Goal: Information Seeking & Learning: Learn about a topic

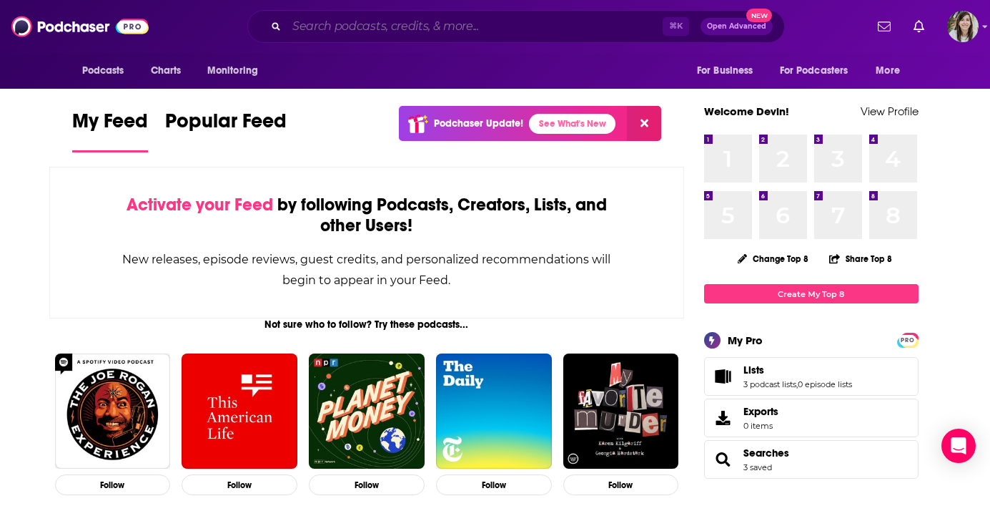
click at [428, 19] on input "Search podcasts, credits, & more..." at bounding box center [475, 26] width 376 height 23
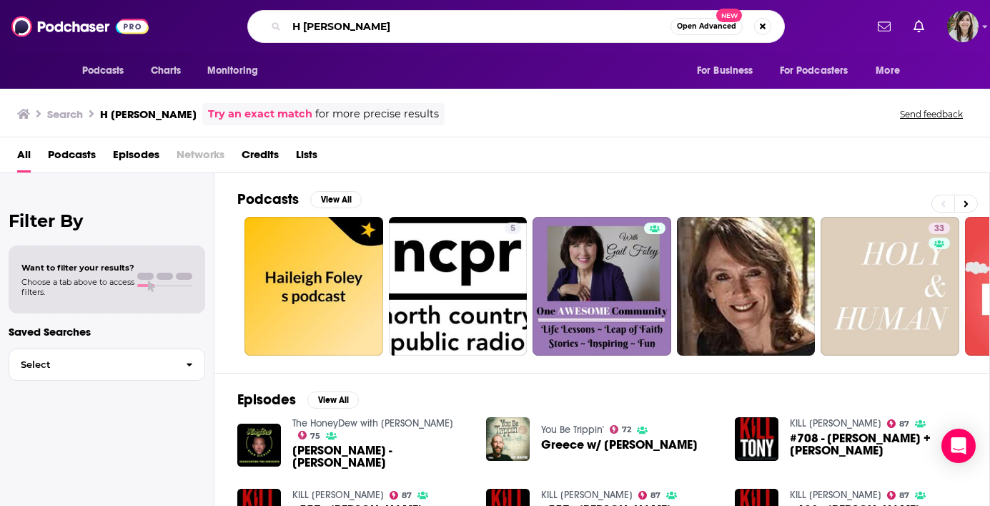
click at [571, 34] on input "H [PERSON_NAME]" at bounding box center [479, 26] width 384 height 23
paste input "We Are Famil"
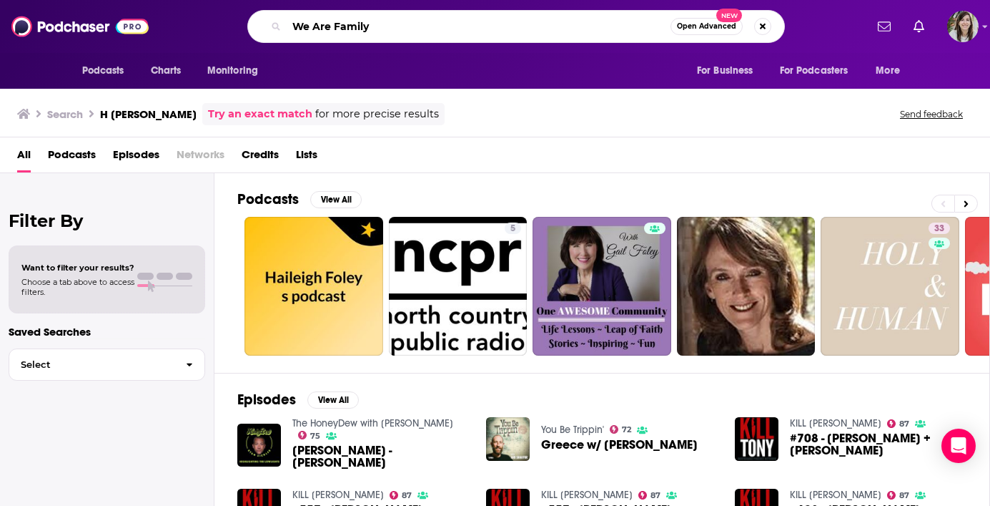
type input "We Are Family"
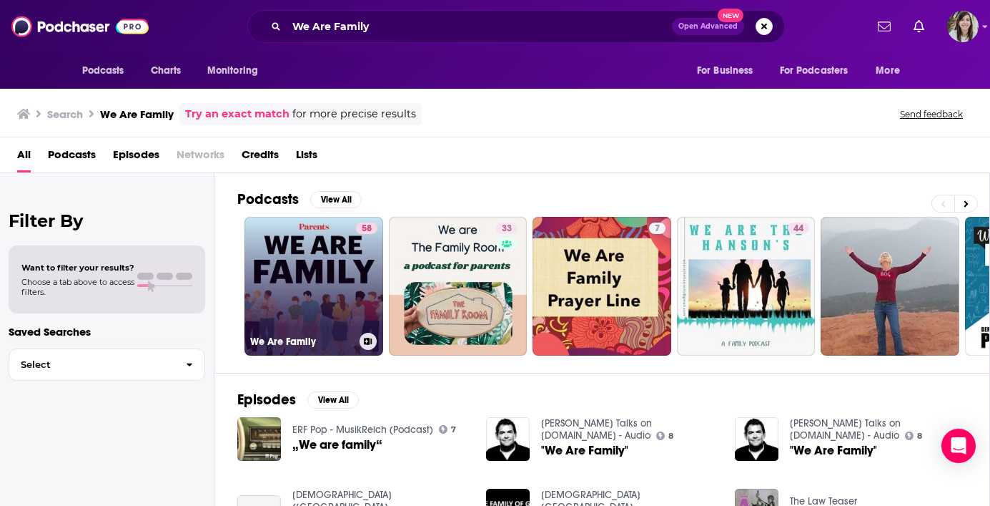
click at [347, 290] on link "58 We Are Family" at bounding box center [314, 286] width 139 height 139
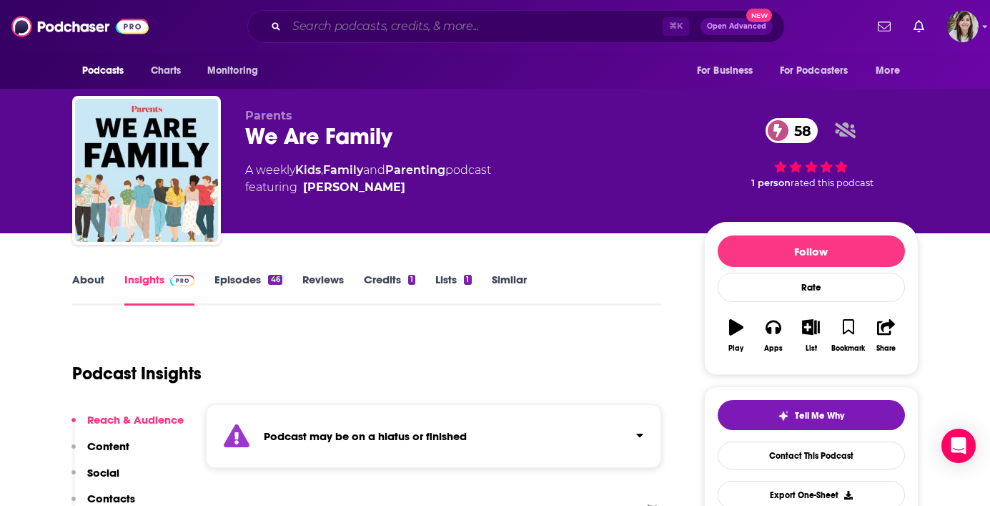
click at [391, 31] on input "Search podcasts, credits, & more..." at bounding box center [475, 26] width 376 height 23
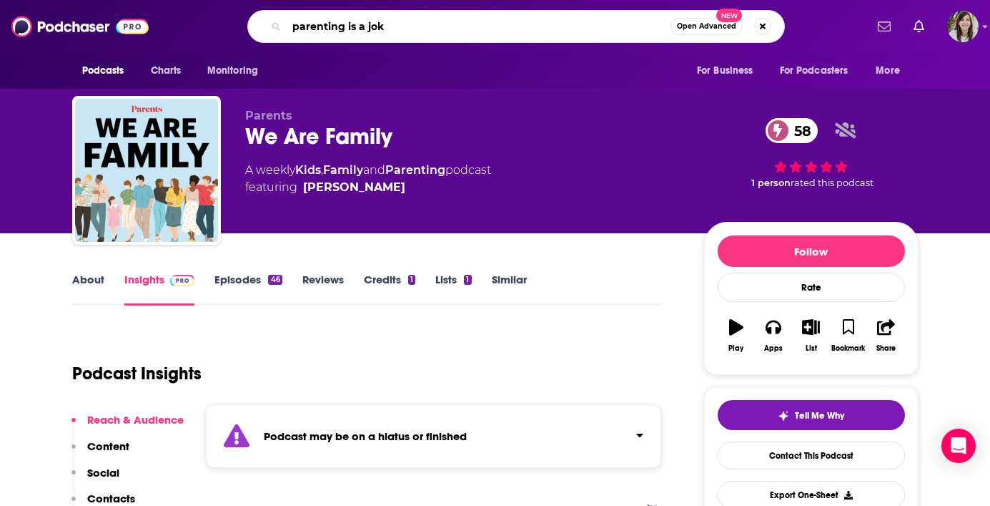
type input "parenting is a joke"
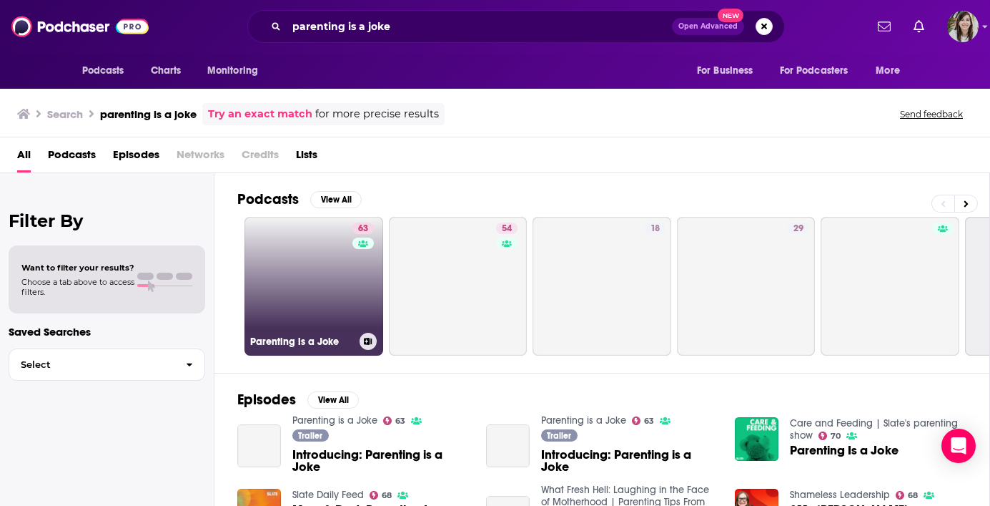
click at [350, 300] on link "63 Parenting is a Joke" at bounding box center [314, 286] width 139 height 139
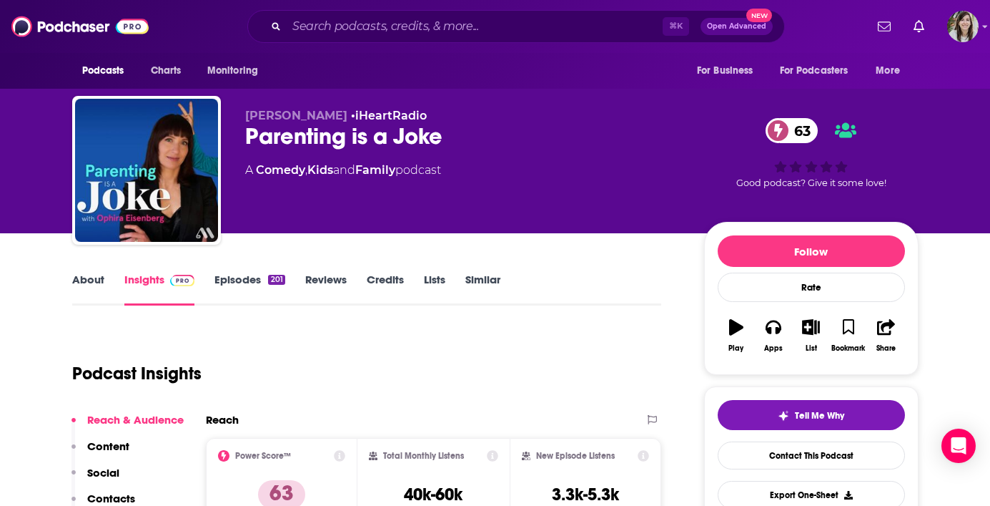
click at [227, 280] on link "Episodes 201" at bounding box center [250, 288] width 70 height 33
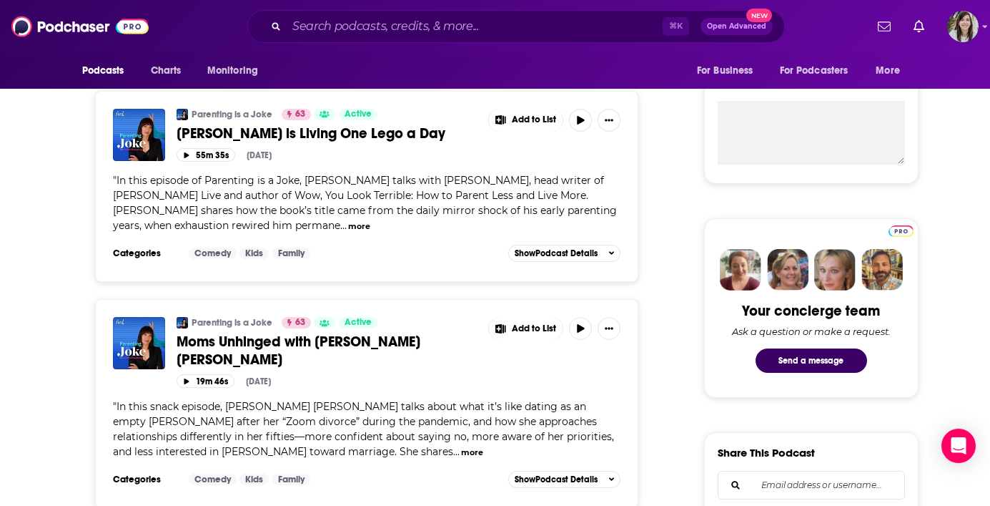
scroll to position [671, 0]
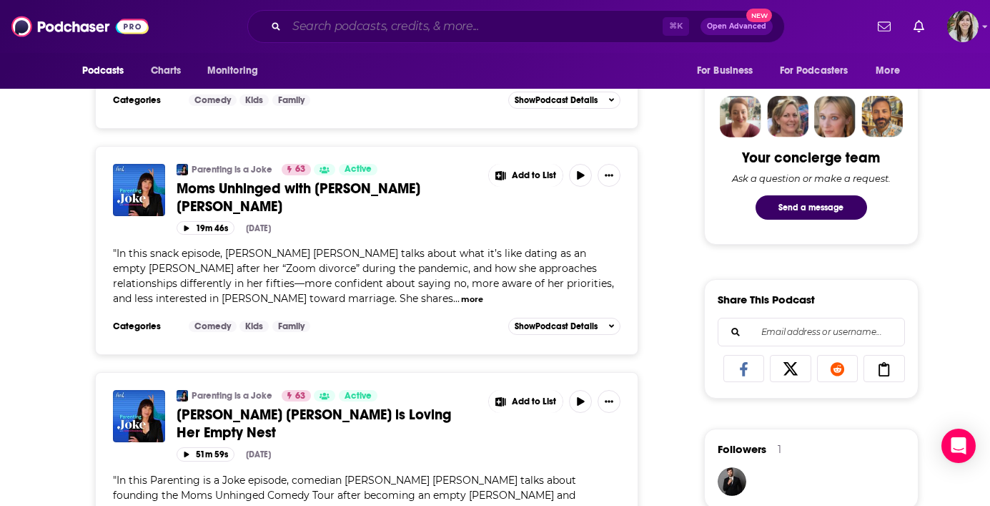
click at [453, 33] on input "Search podcasts, credits, & more..." at bounding box center [475, 26] width 376 height 23
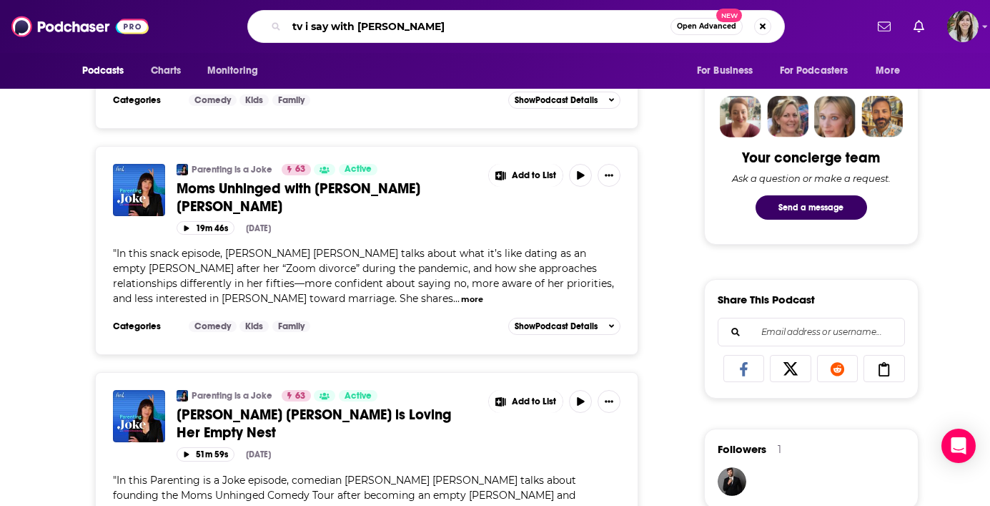
type input "tv i say with [PERSON_NAME]"
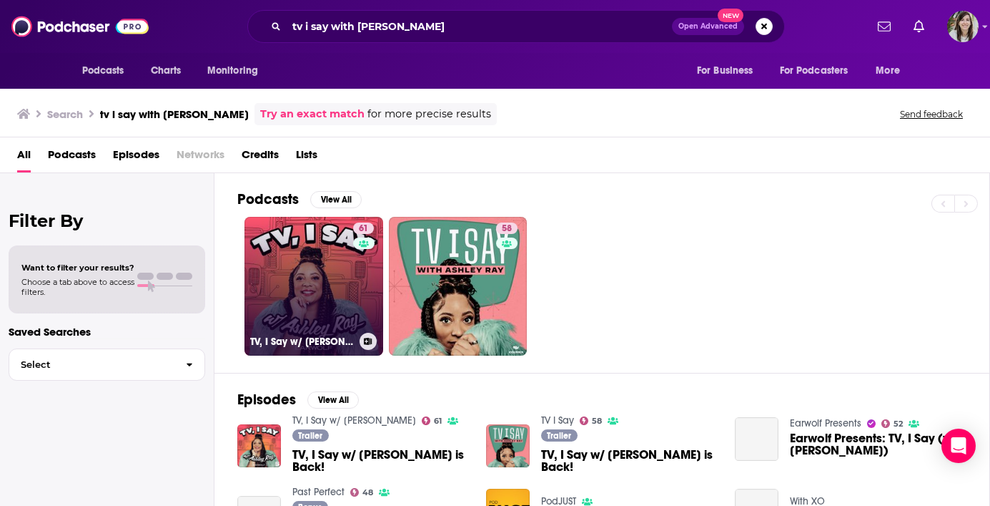
click at [342, 300] on link "61 TV, I Say w/ [PERSON_NAME]" at bounding box center [314, 286] width 139 height 139
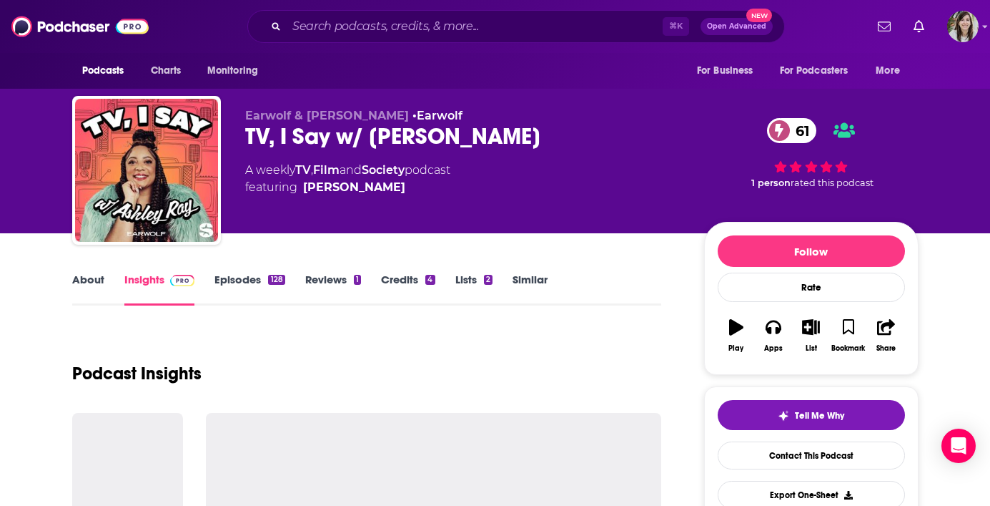
click at [240, 288] on link "Episodes 128" at bounding box center [250, 288] width 70 height 33
